Goal: Task Accomplishment & Management: Use online tool/utility

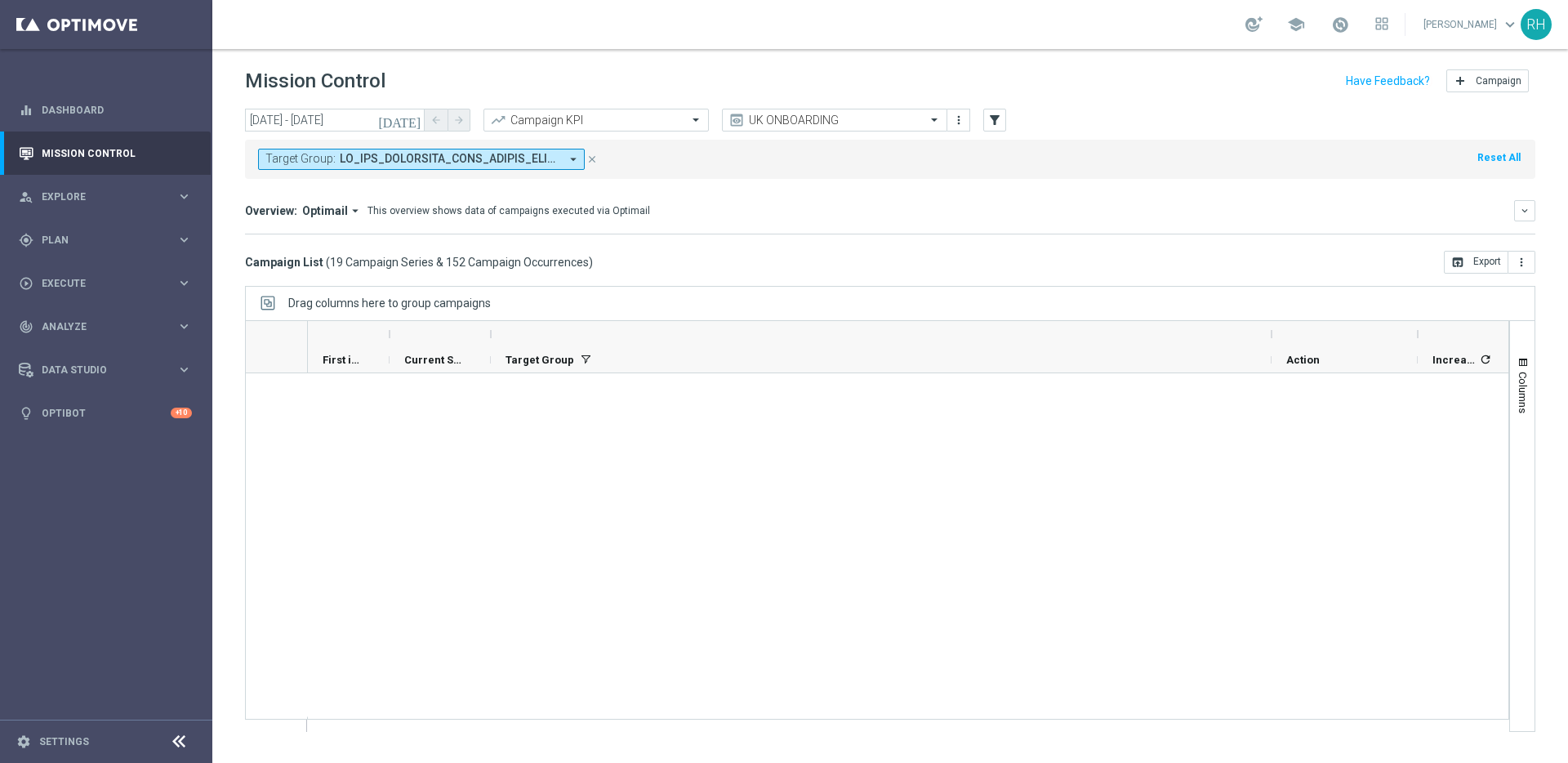
scroll to position [961, 0]
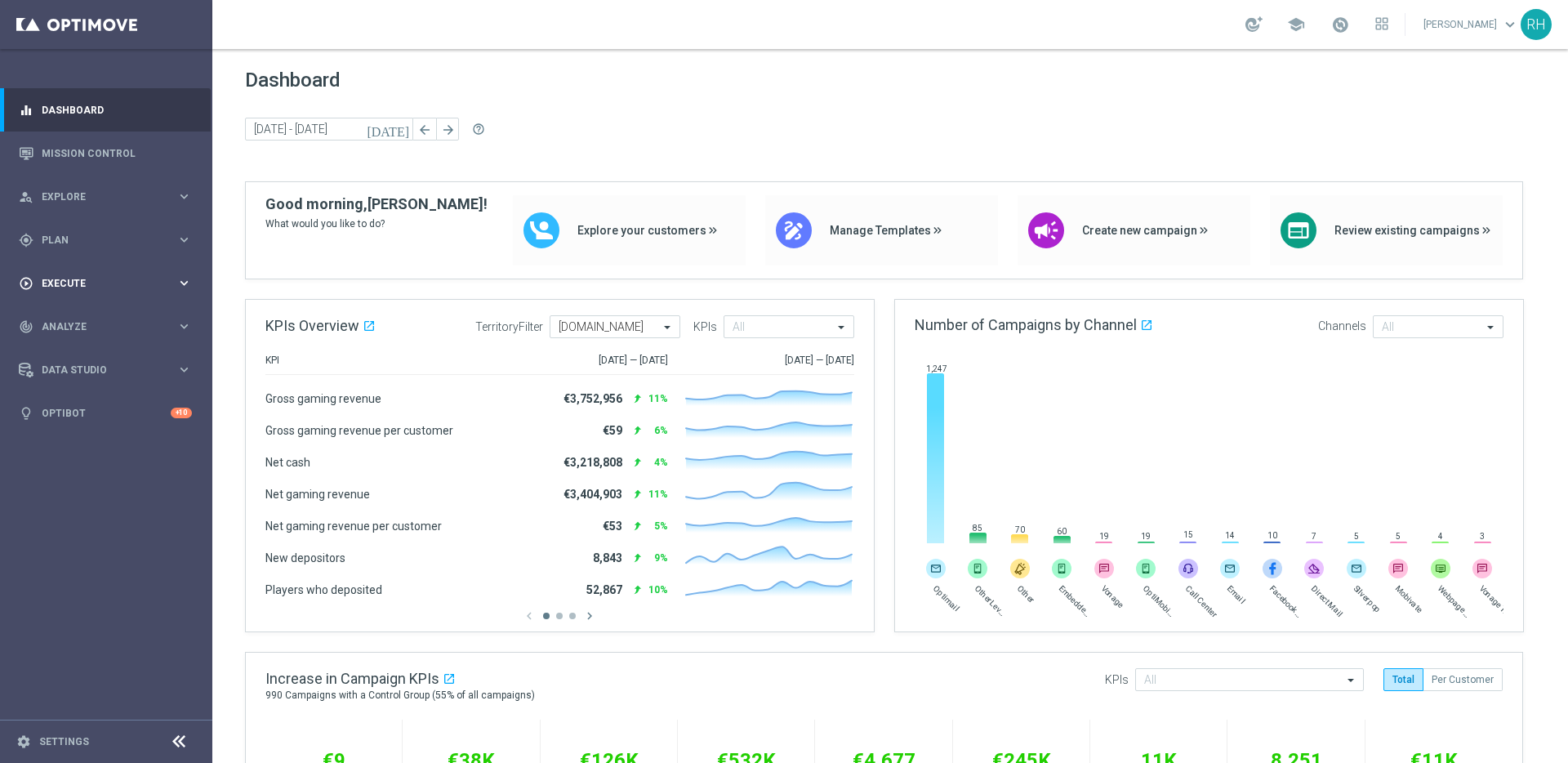
click at [164, 274] on div "play_circle_outline Execute keyboard_arrow_right" at bounding box center [105, 282] width 211 height 43
click at [152, 314] on link "Campaign Builder" at bounding box center [107, 317] width 128 height 13
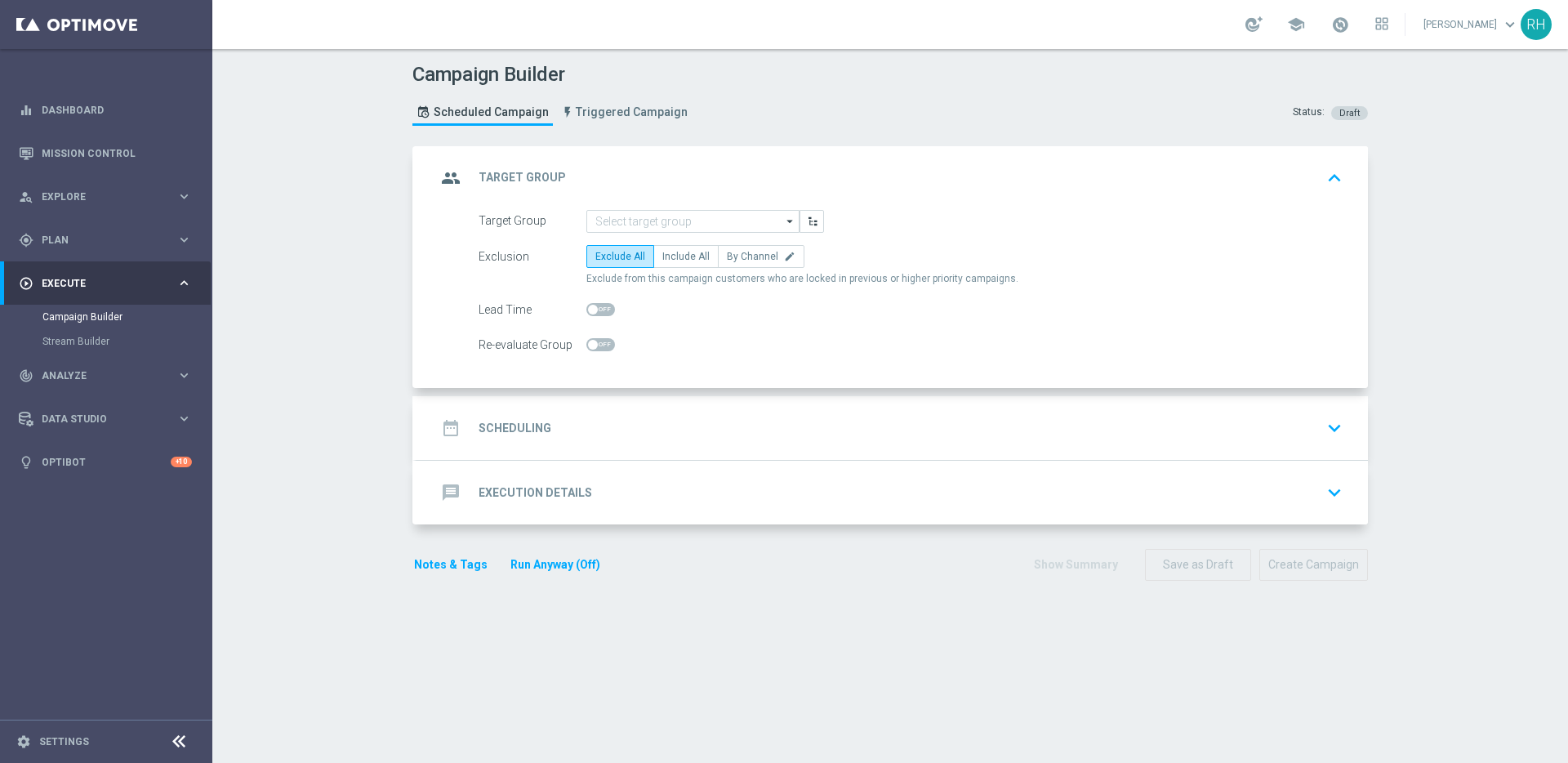
click at [723, 491] on div "message Execution Details keyboard_arrow_down" at bounding box center [892, 492] width 912 height 31
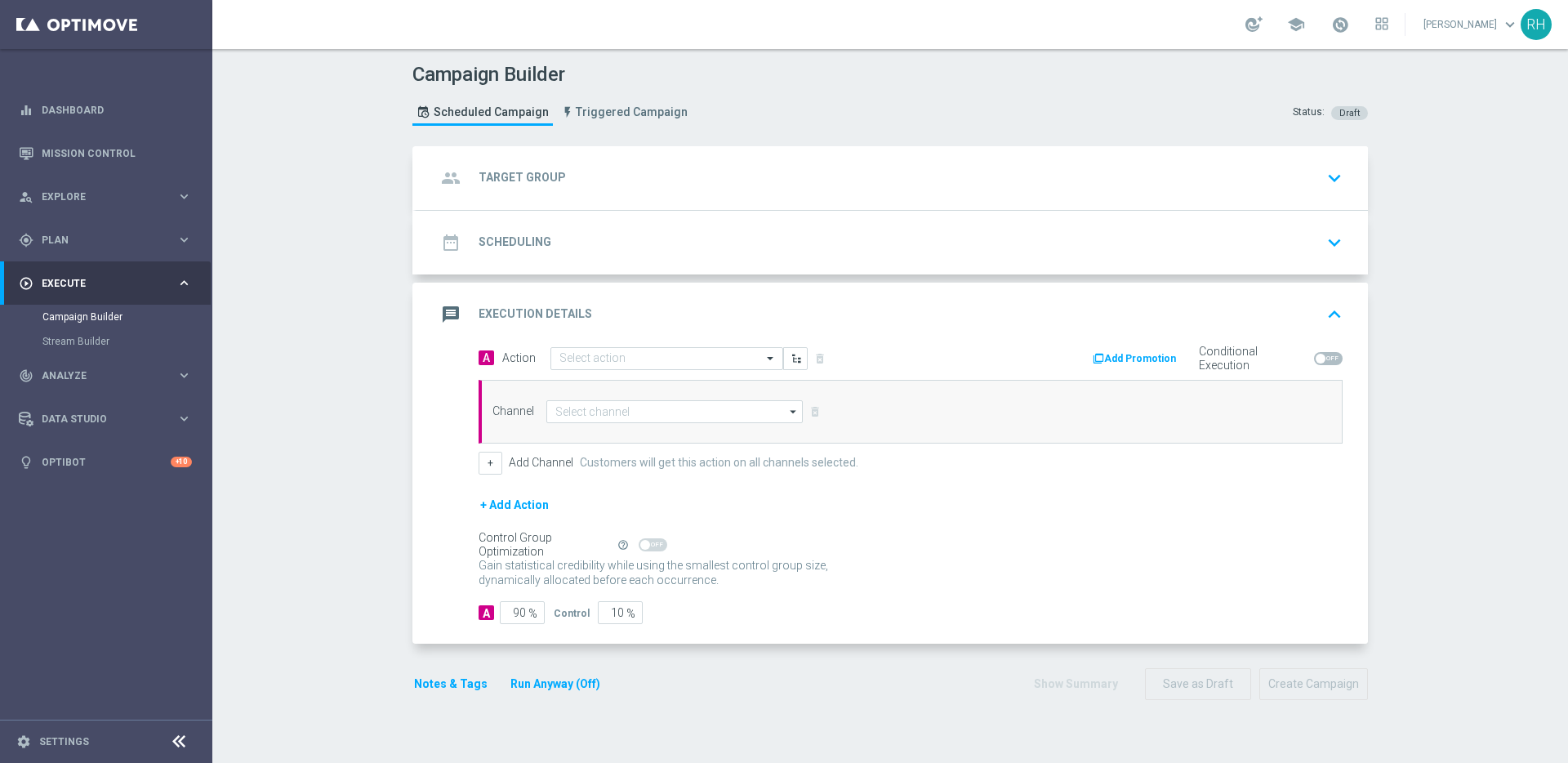
click at [1324, 367] on div "Conditional Execution" at bounding box center [1269, 359] width 148 height 25
click at [1324, 359] on span at bounding box center [1328, 359] width 29 height 13
click at [1324, 359] on input "checkbox" at bounding box center [1328, 359] width 29 height 13
click at [1324, 359] on span at bounding box center [1328, 359] width 29 height 13
click at [1324, 359] on input "checkbox" at bounding box center [1328, 359] width 29 height 13
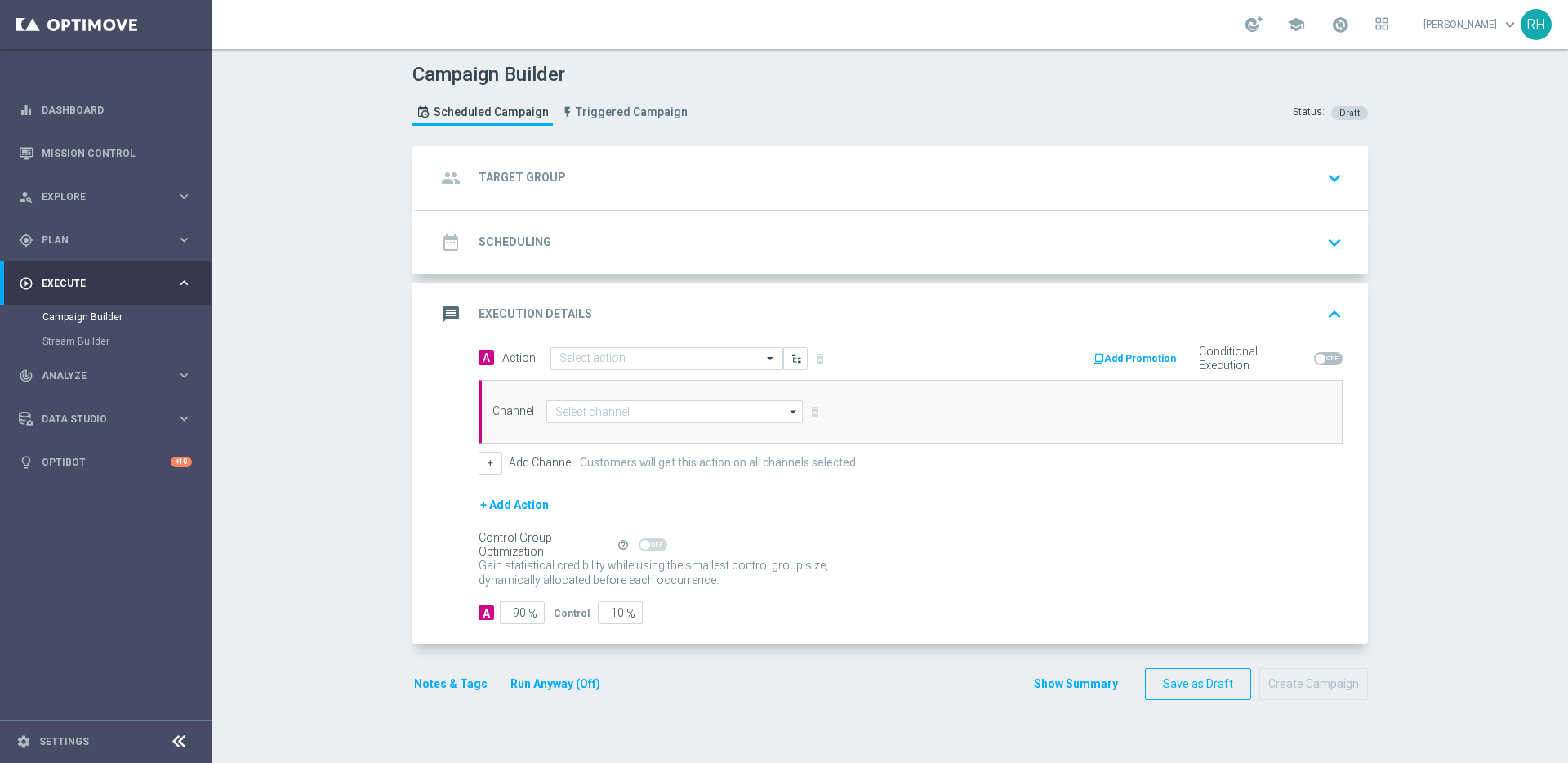
click at [1324, 359] on span at bounding box center [1328, 359] width 29 height 13
click at [1324, 359] on input "checkbox" at bounding box center [1328, 359] width 29 height 13
click at [1324, 359] on span at bounding box center [1328, 359] width 29 height 13
click at [1324, 359] on input "checkbox" at bounding box center [1328, 359] width 29 height 13
click at [1324, 359] on span at bounding box center [1328, 359] width 29 height 13
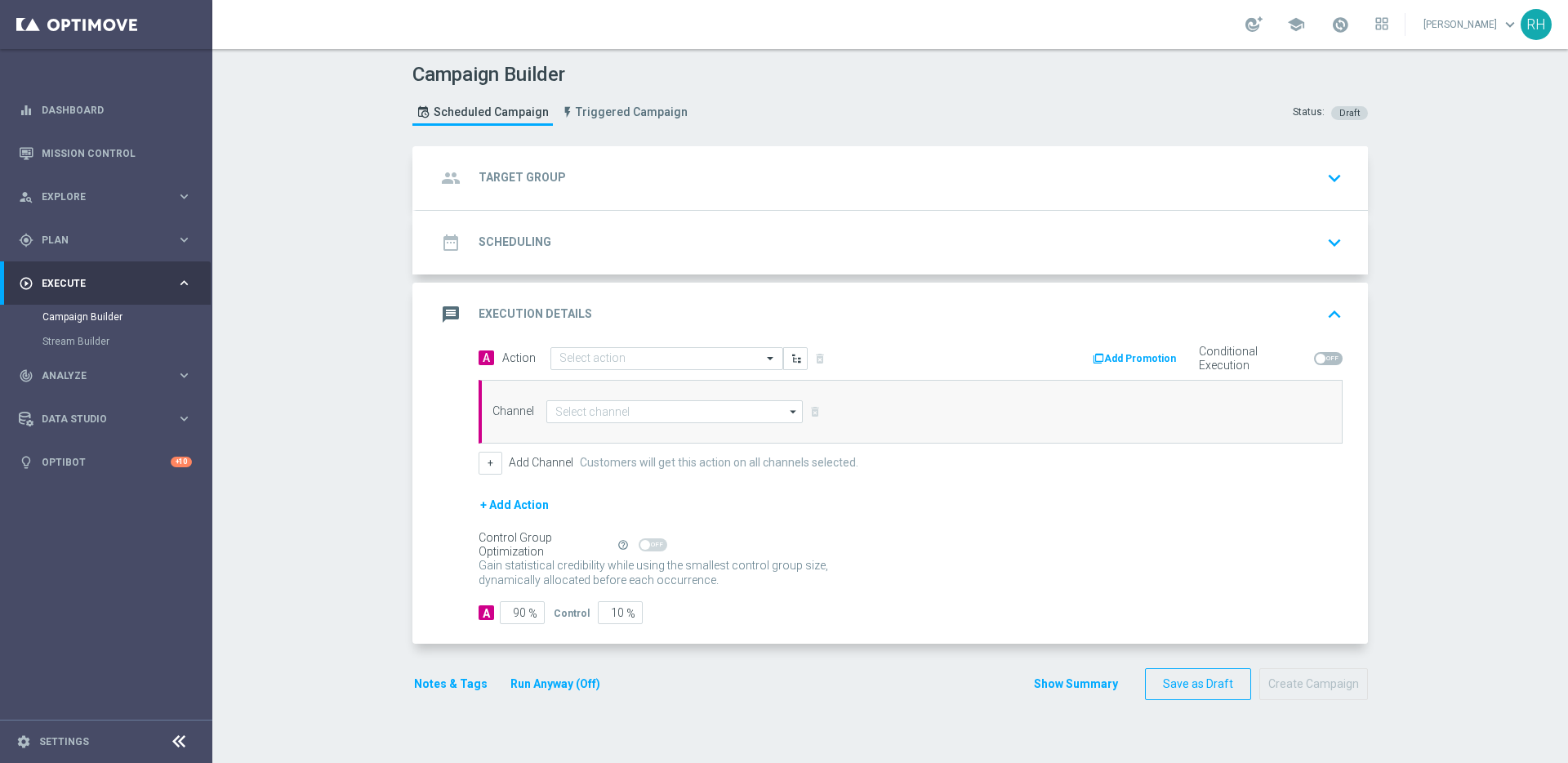
click at [1324, 359] on input "checkbox" at bounding box center [1328, 359] width 29 height 13
click at [1314, 355] on span at bounding box center [1328, 359] width 29 height 13
click at [1314, 355] on input "checkbox" at bounding box center [1328, 359] width 29 height 13
click at [1315, 355] on span at bounding box center [1320, 359] width 10 height 10
click at [1314, 355] on input "checkbox" at bounding box center [1328, 359] width 29 height 13
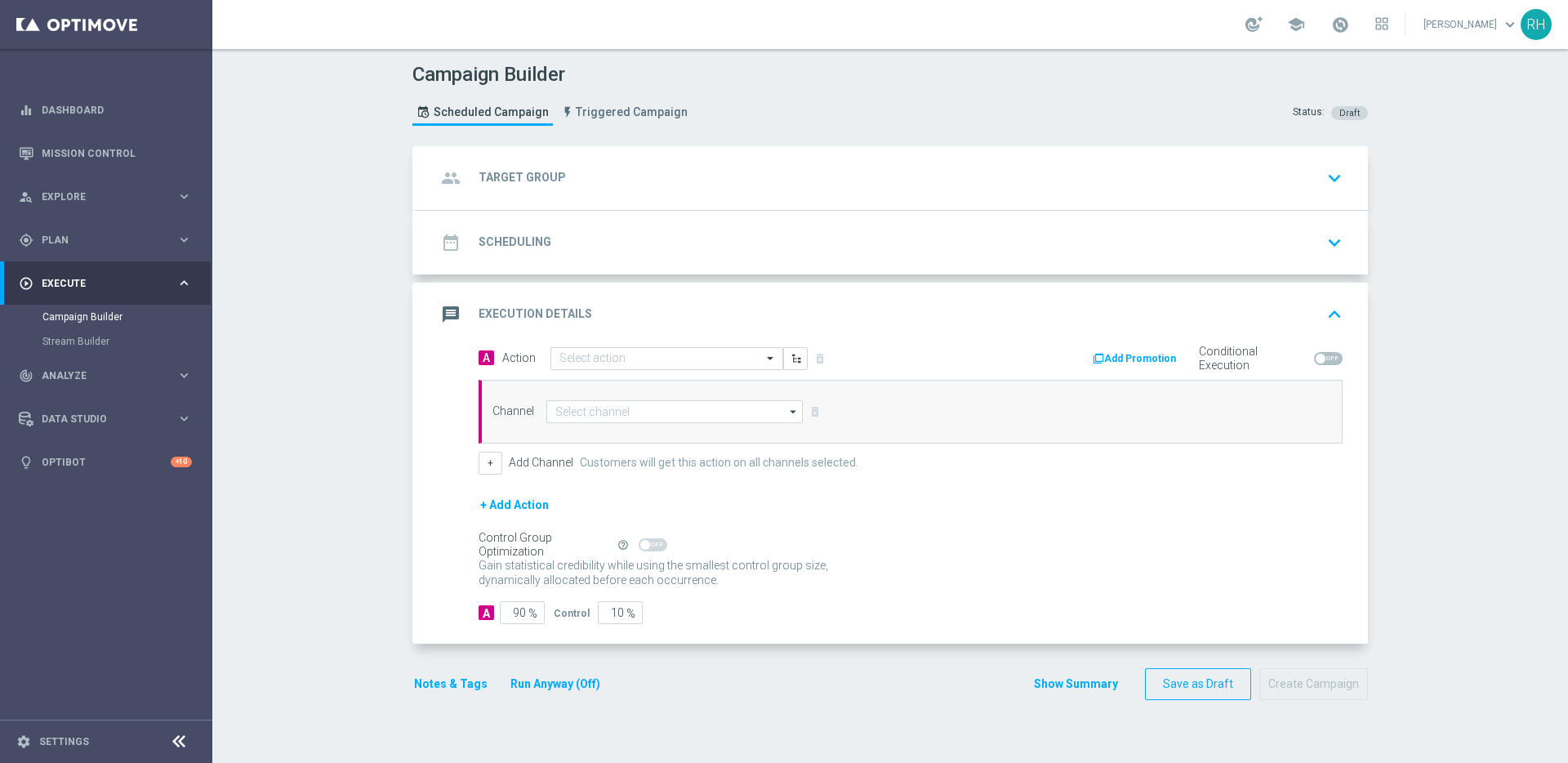
checkbox input "true"
